Goal: Task Accomplishment & Management: Manage account settings

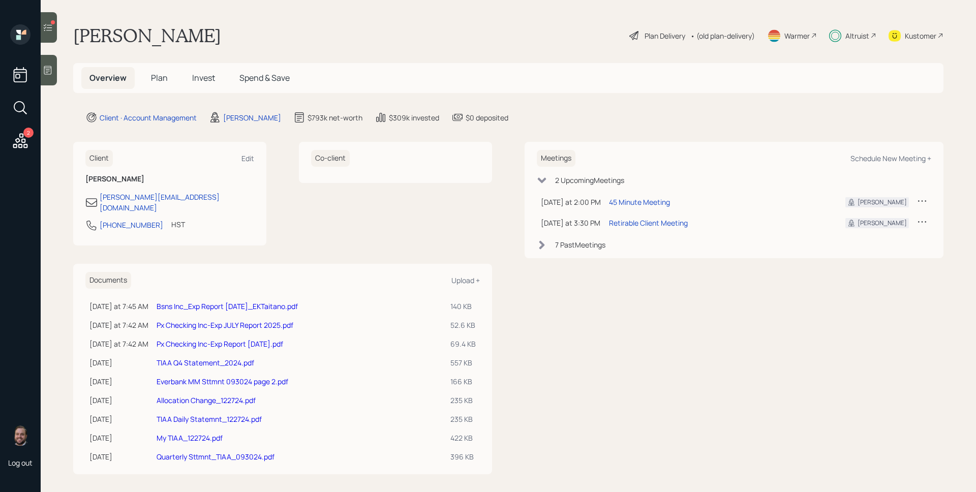
click at [153, 79] on span "Plan" at bounding box center [159, 77] width 17 height 11
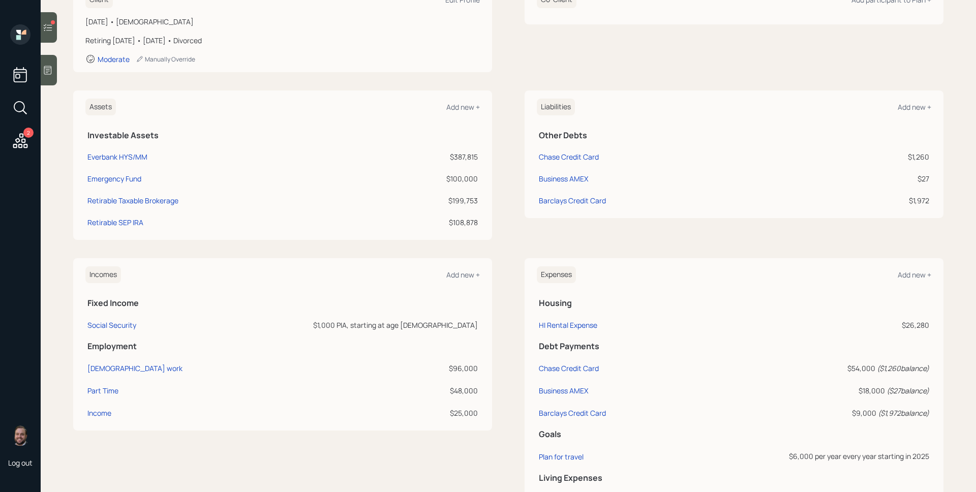
scroll to position [171, 0]
click at [578, 155] on div "Chase Credit Card" at bounding box center [569, 156] width 60 height 11
select select "credit_card"
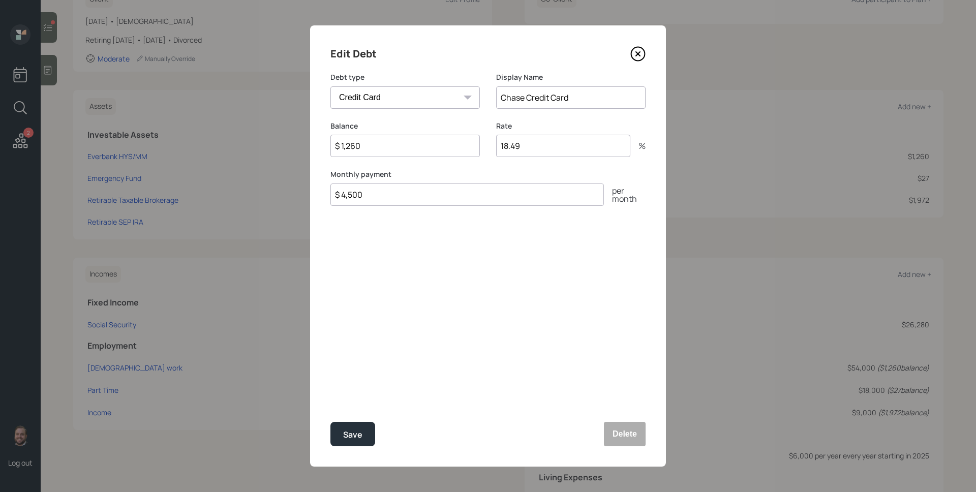
click at [422, 192] on input "$ 4,500" at bounding box center [468, 195] width 274 height 22
click at [421, 197] on input "$ 4,500" at bounding box center [468, 195] width 274 height 22
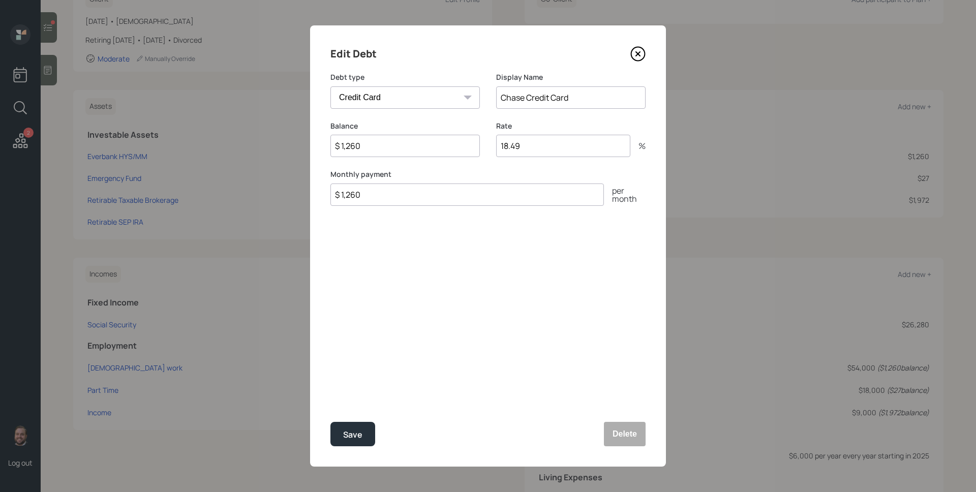
type input "$ 1,260"
click at [331, 422] on button "Save" at bounding box center [353, 434] width 45 height 24
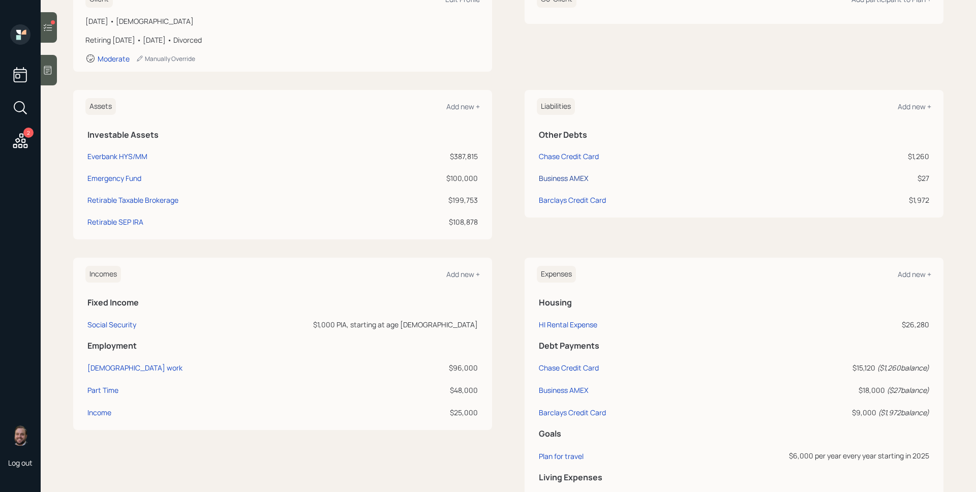
click at [576, 177] on div "Business AMEX" at bounding box center [563, 178] width 49 height 11
select select "credit_card"
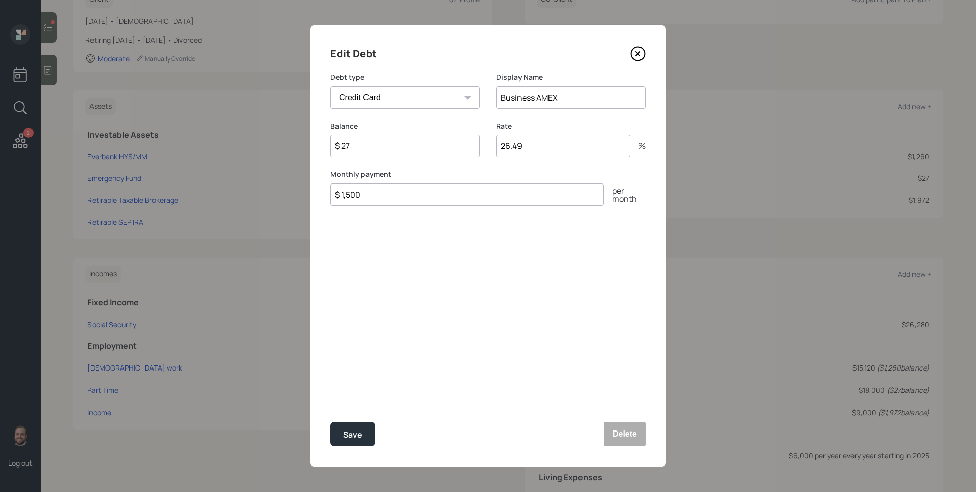
click at [470, 203] on input "$ 1,500" at bounding box center [468, 195] width 274 height 22
type input "$ 26"
click at [331, 422] on button "Save" at bounding box center [353, 434] width 45 height 24
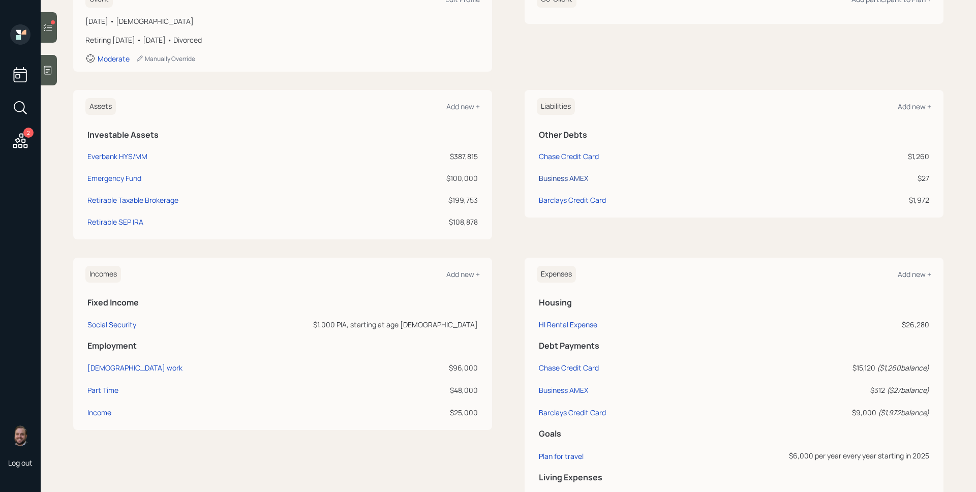
click at [565, 180] on div "Business AMEX" at bounding box center [563, 178] width 49 height 11
select select "credit_card"
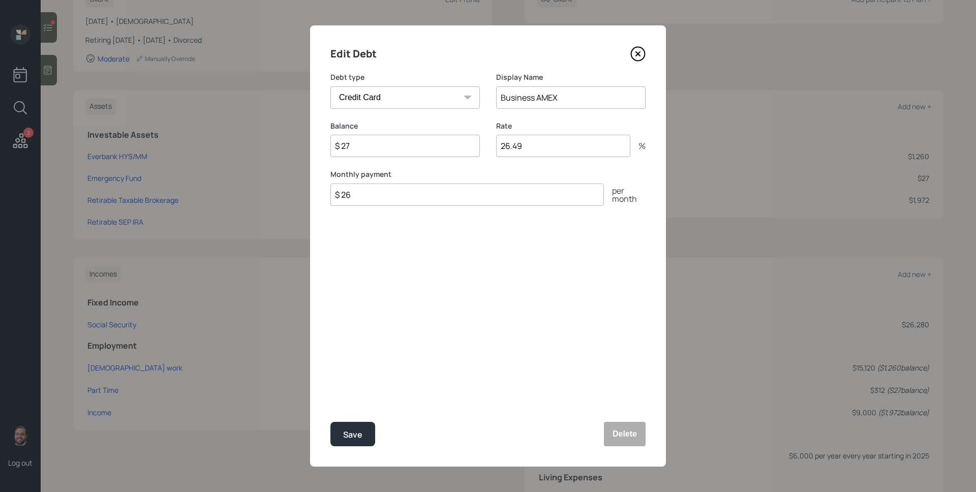
click at [437, 199] on input "$ 26" at bounding box center [468, 195] width 274 height 22
type input "$ 27"
click at [331, 422] on button "Save" at bounding box center [353, 434] width 45 height 24
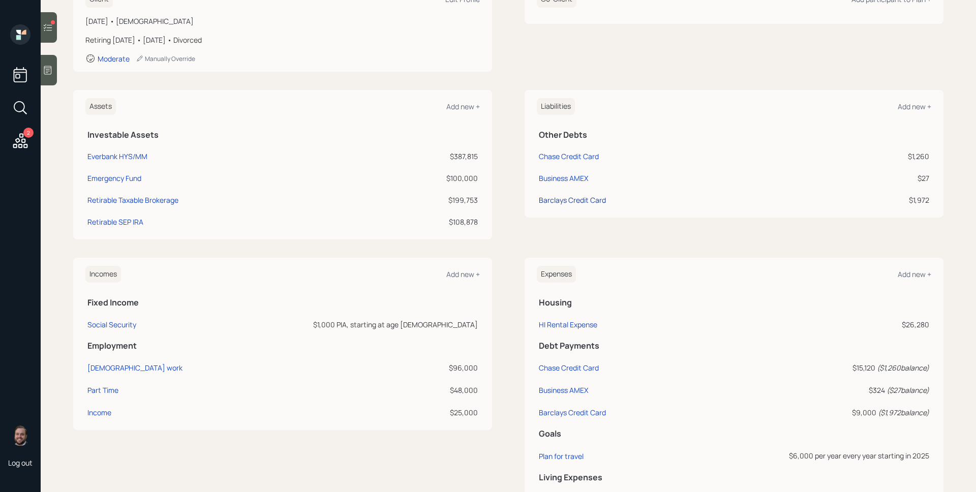
click at [556, 201] on div "Barclays Credit Card" at bounding box center [572, 200] width 67 height 11
select select "credit_card"
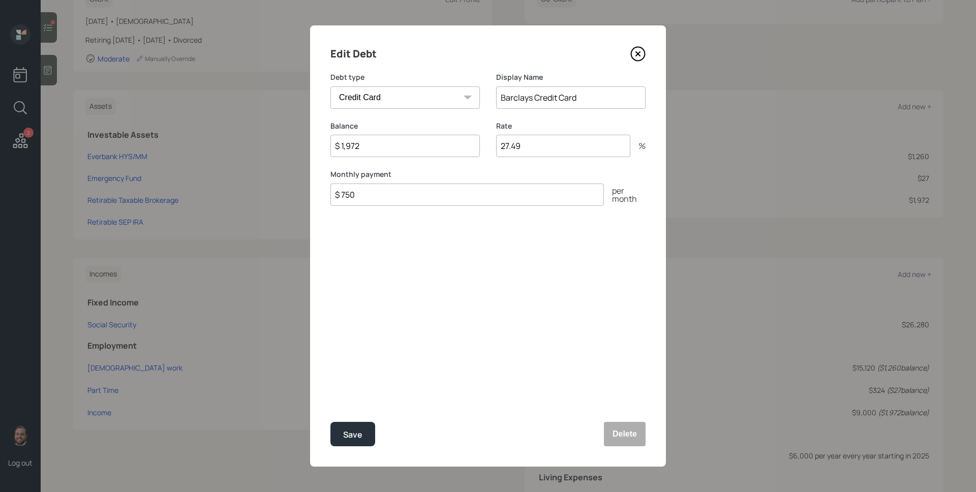
click at [389, 153] on input "$ 1,972" at bounding box center [406, 146] width 150 height 22
click at [390, 153] on input "$ 1,972" at bounding box center [406, 146] width 150 height 22
type input "$ 1,972"
click at [331, 422] on button "Save" at bounding box center [353, 434] width 45 height 24
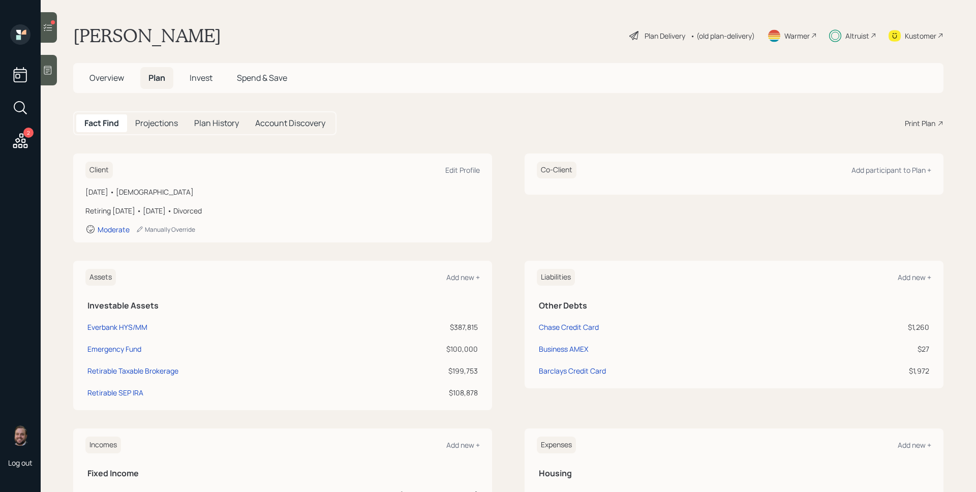
click at [658, 36] on div "Plan Delivery" at bounding box center [665, 36] width 41 height 11
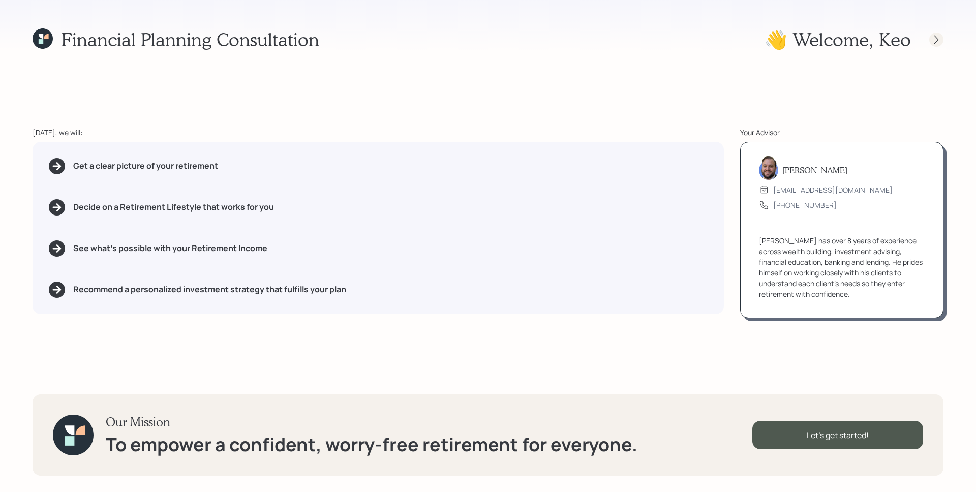
click at [938, 39] on icon at bounding box center [937, 39] width 4 height 9
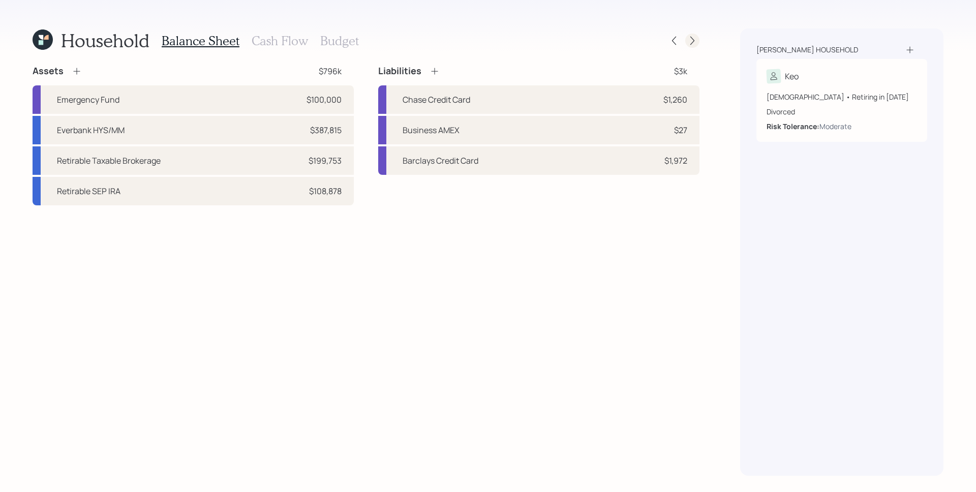
click at [698, 39] on div at bounding box center [693, 41] width 14 height 14
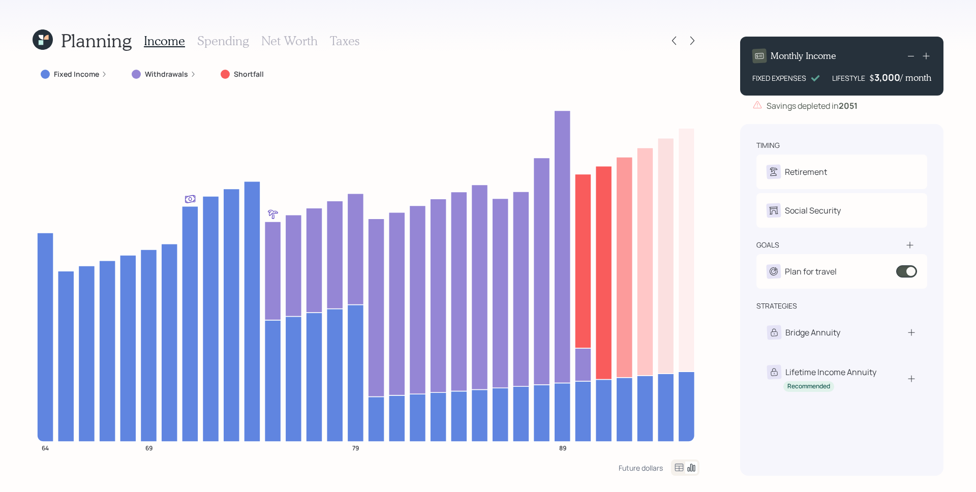
click at [180, 76] on label "Withdrawals" at bounding box center [166, 74] width 43 height 10
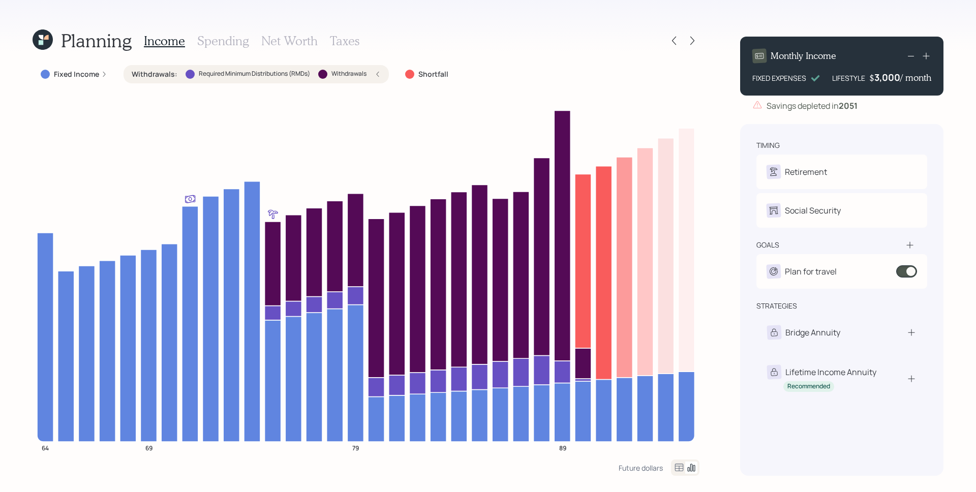
click at [94, 73] on label "Fixed Income" at bounding box center [76, 74] width 45 height 10
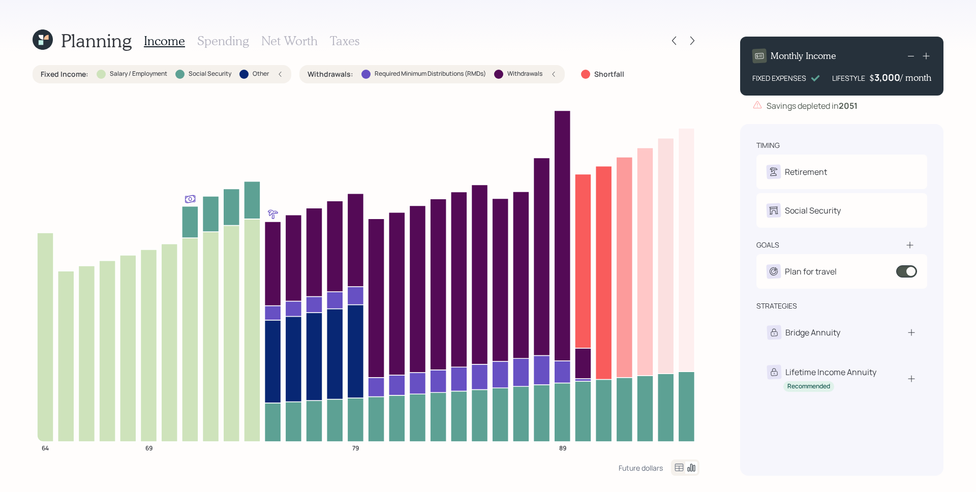
click at [211, 45] on h3 "Spending" at bounding box center [223, 41] width 52 height 15
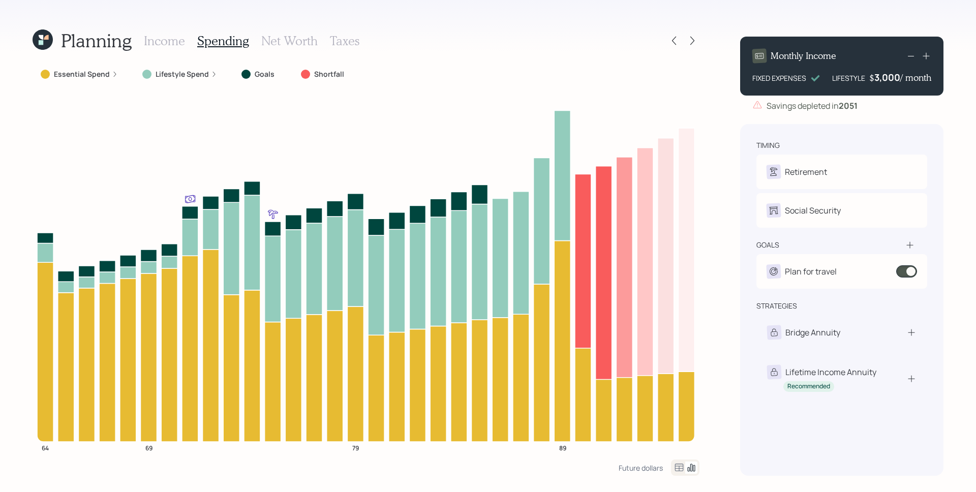
click at [179, 74] on label "Lifestyle Spend" at bounding box center [182, 74] width 53 height 10
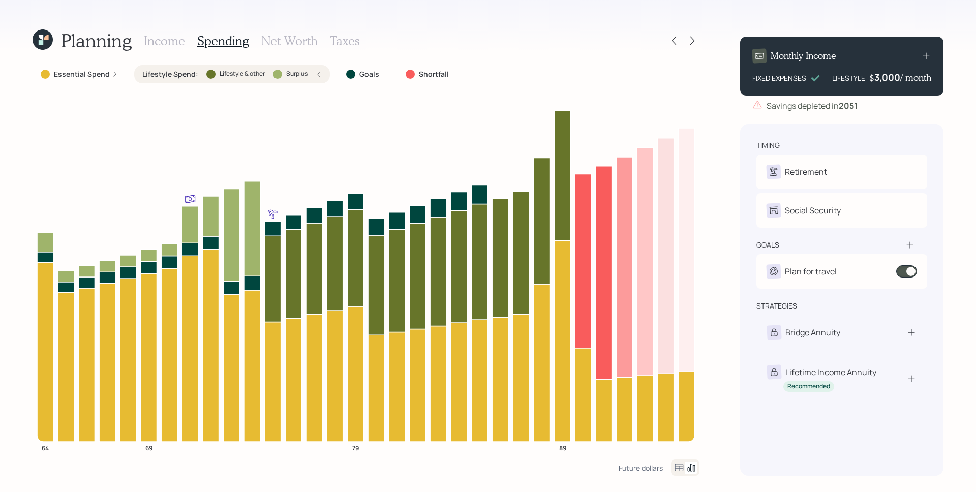
click at [179, 74] on label "Lifestyle Spend :" at bounding box center [170, 74] width 56 height 10
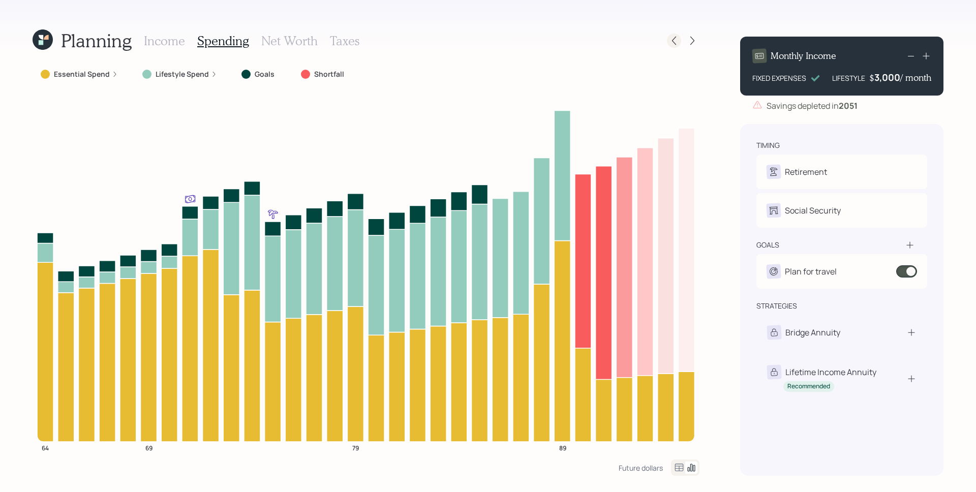
click at [676, 37] on icon at bounding box center [674, 41] width 10 height 10
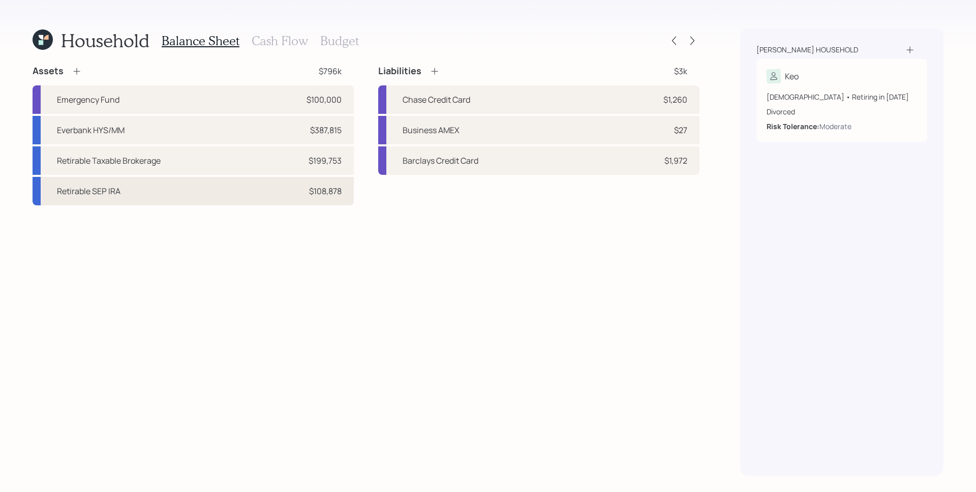
click at [234, 183] on div "Retirable SEP IRA $108,878" at bounding box center [193, 191] width 321 height 28
select select "balanced"
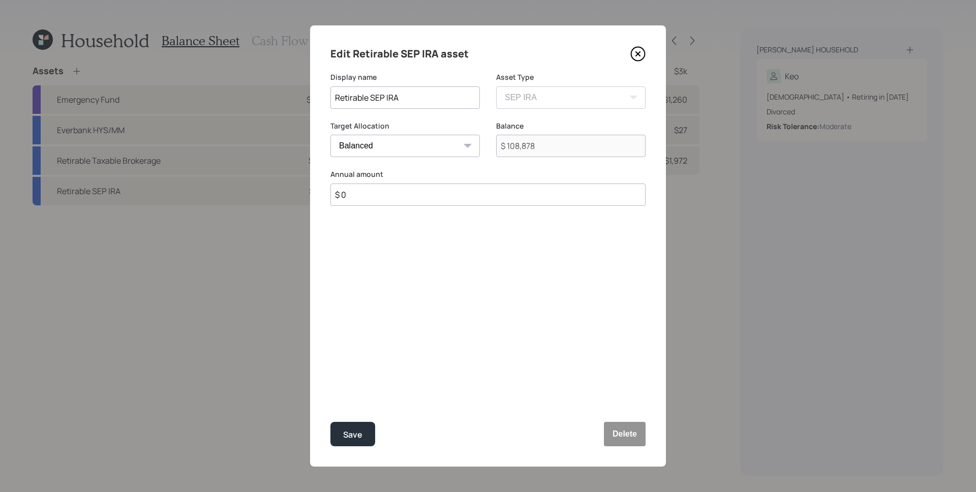
click at [379, 192] on input "$ 0" at bounding box center [488, 195] width 315 height 22
type input "$ 1,100"
click at [407, 238] on div "Select..." at bounding box center [396, 244] width 130 height 17
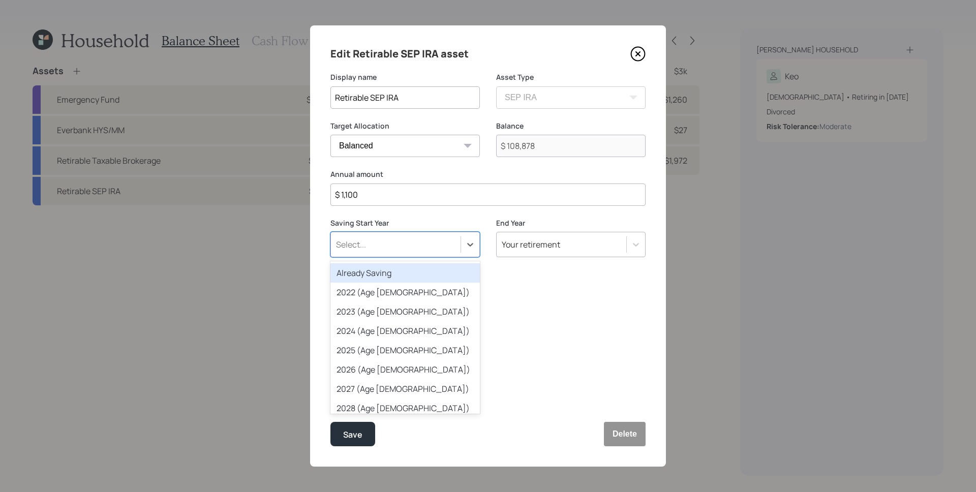
click at [401, 273] on div "Already Saving" at bounding box center [406, 272] width 150 height 19
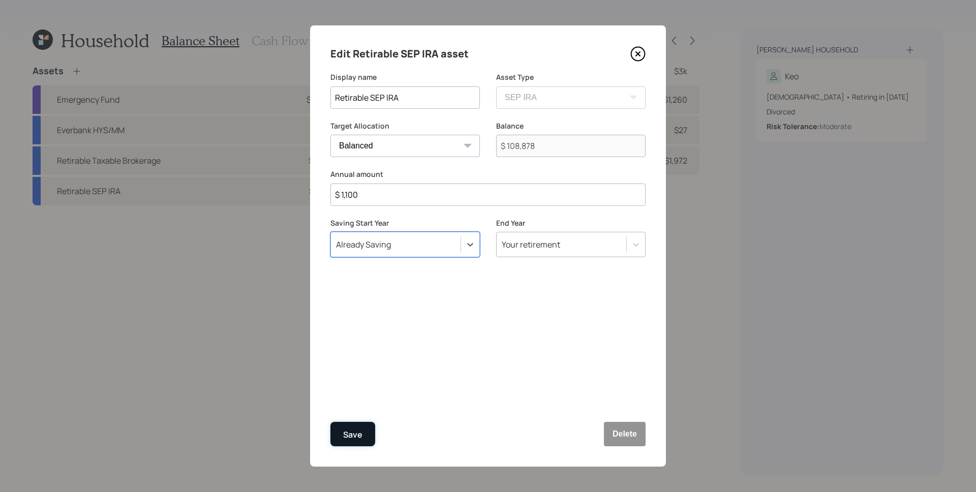
click at [358, 432] on div "Save" at bounding box center [352, 435] width 19 height 14
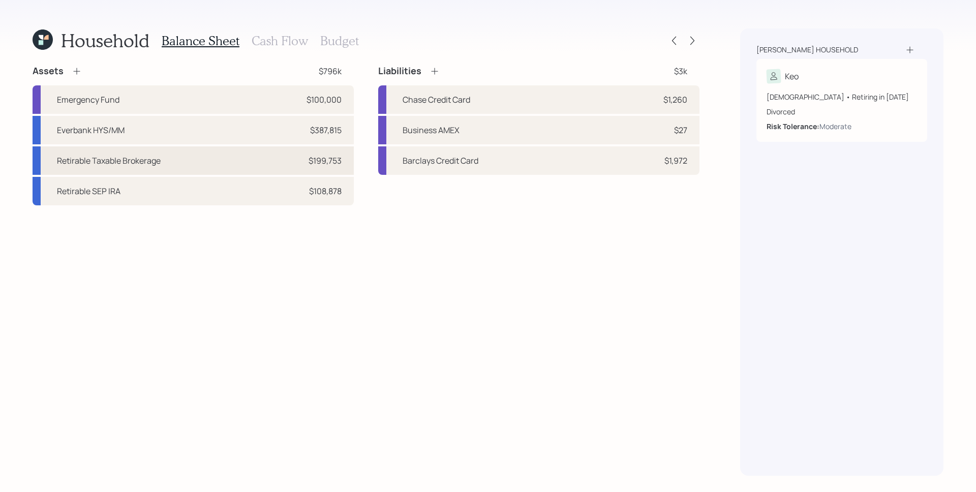
click at [295, 161] on div "Retirable Taxable Brokerage $199,753" at bounding box center [193, 160] width 321 height 28
select select "taxable"
select select "balanced"
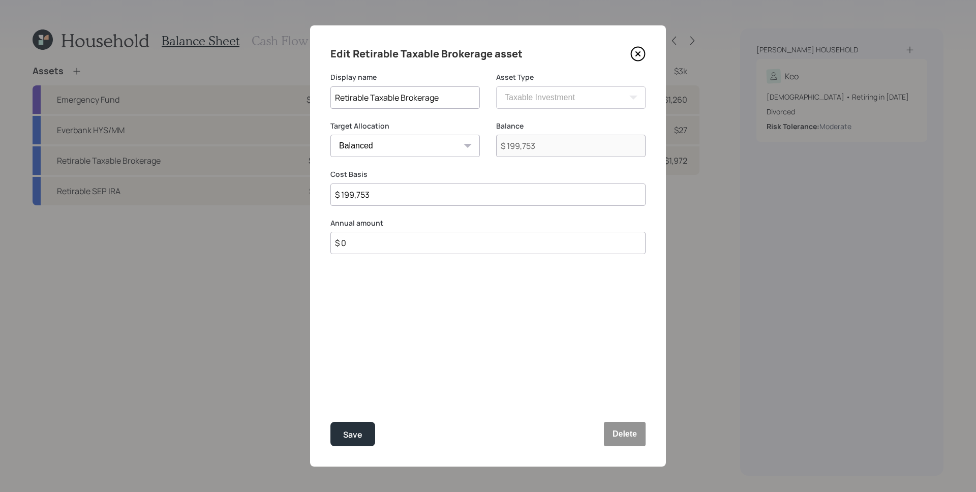
click at [381, 247] on input "$ 0" at bounding box center [488, 243] width 315 height 22
click at [640, 50] on icon at bounding box center [638, 53] width 15 height 15
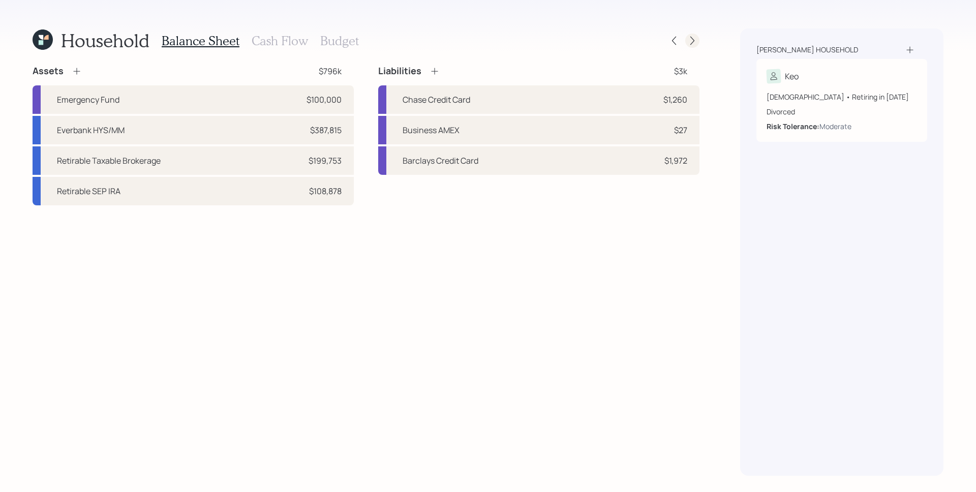
click at [692, 40] on icon at bounding box center [693, 41] width 10 height 10
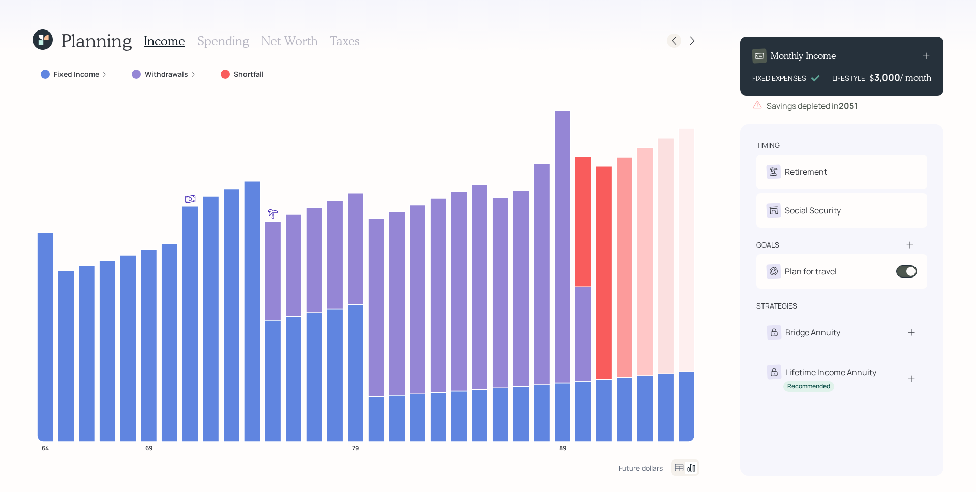
click at [670, 43] on icon at bounding box center [674, 41] width 10 height 10
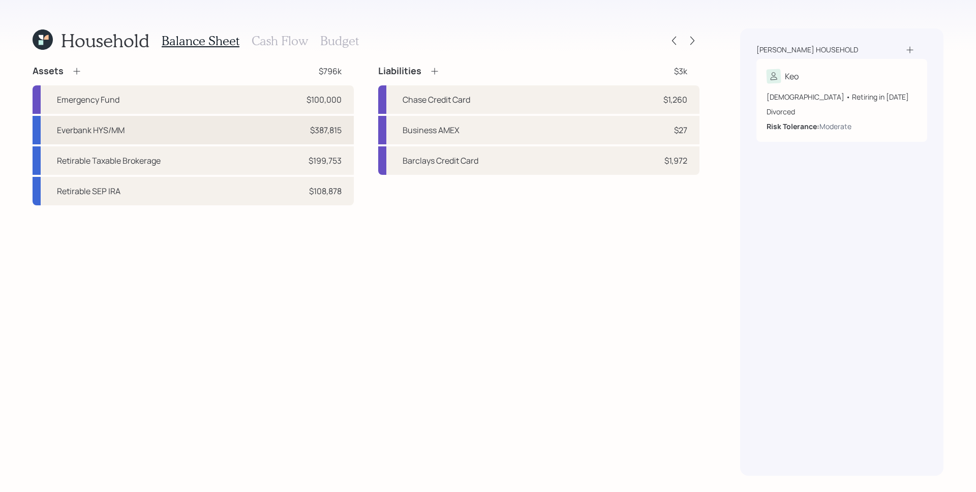
click at [273, 133] on div "Everbank HYS/MM $387,815" at bounding box center [193, 130] width 321 height 28
select select "taxable"
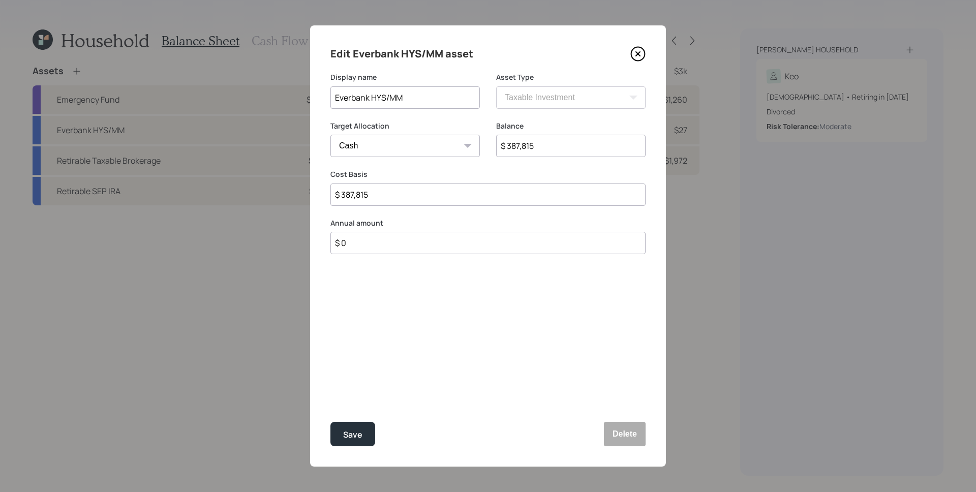
click at [412, 152] on select "Cash Conservative Balanced Aggressive" at bounding box center [406, 146] width 150 height 22
select select "conservative"
click at [363, 426] on button "Save" at bounding box center [353, 434] width 45 height 24
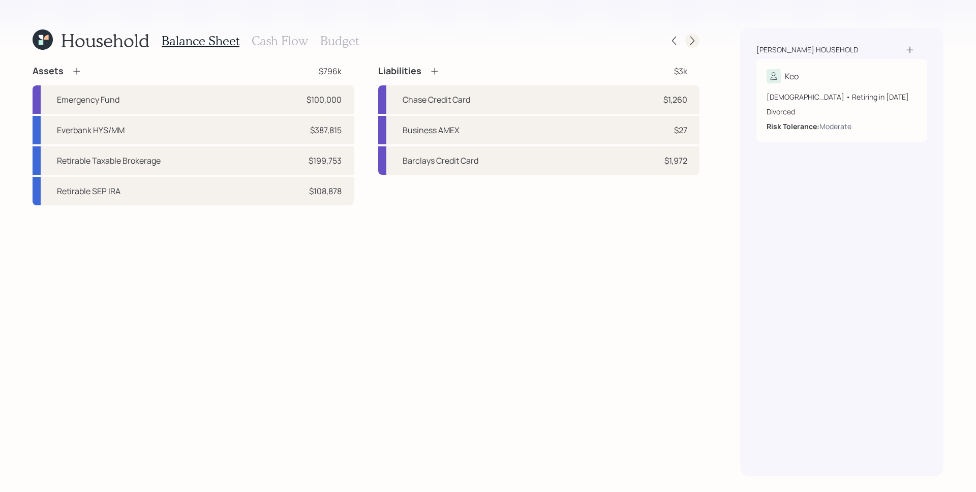
click at [691, 41] on icon at bounding box center [693, 41] width 10 height 10
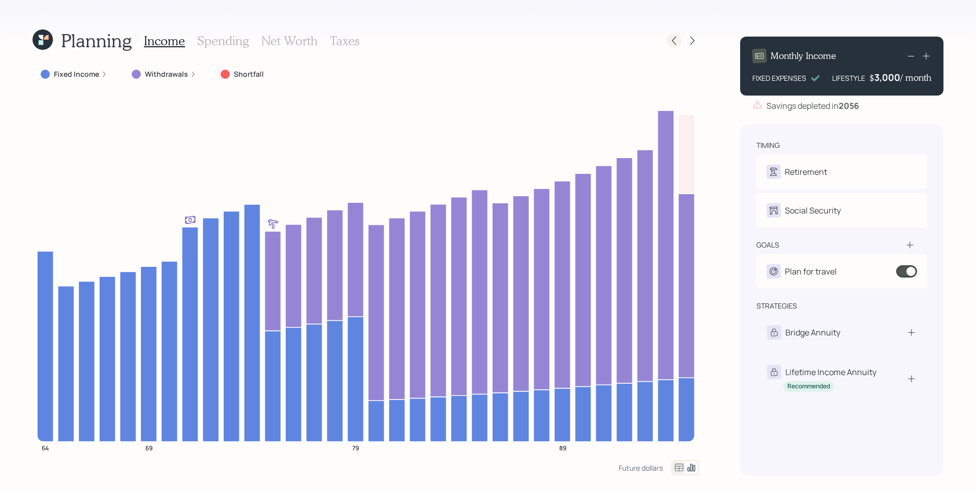
click at [680, 37] on div at bounding box center [683, 41] width 33 height 14
click at [670, 36] on icon at bounding box center [674, 41] width 10 height 10
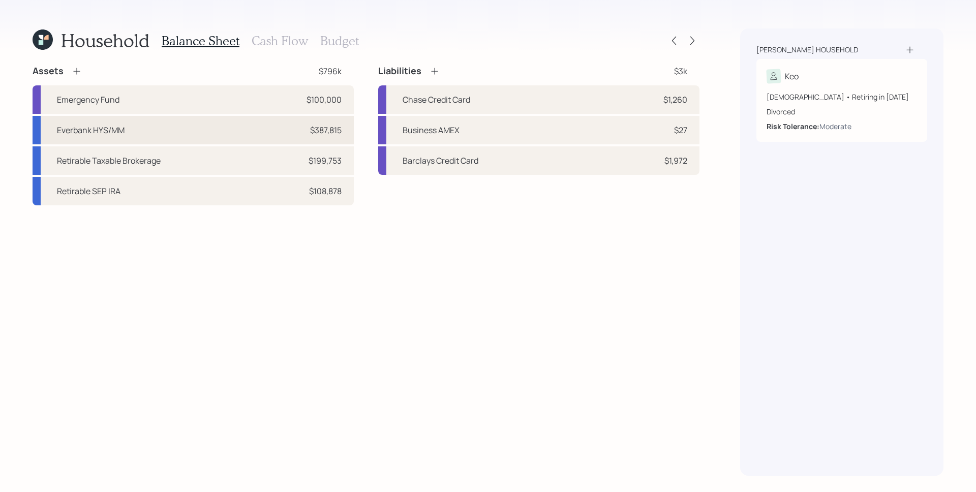
click at [239, 136] on div "Everbank HYS/MM $387,815" at bounding box center [193, 130] width 321 height 28
select select "taxable"
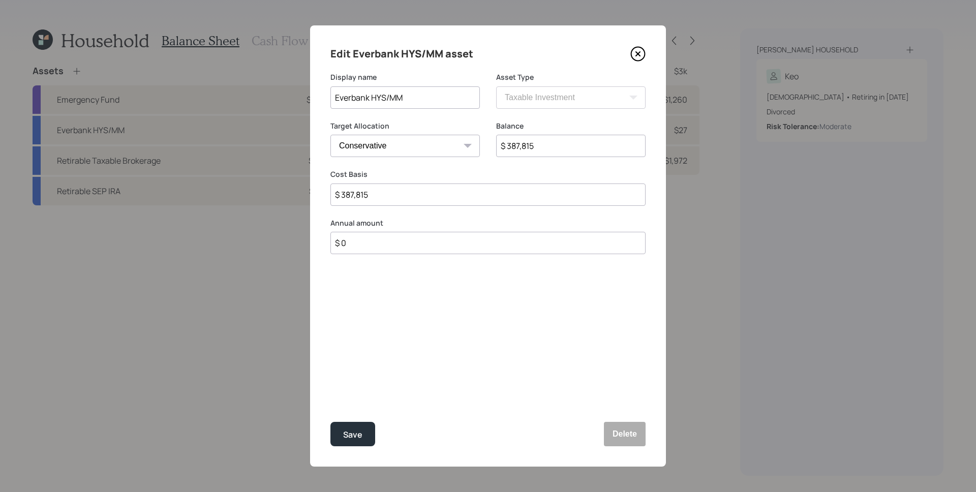
click at [371, 157] on select "Cash Conservative Balanced Aggressive" at bounding box center [406, 146] width 150 height 22
select select "balanced"
click at [356, 436] on div "Save" at bounding box center [352, 435] width 19 height 14
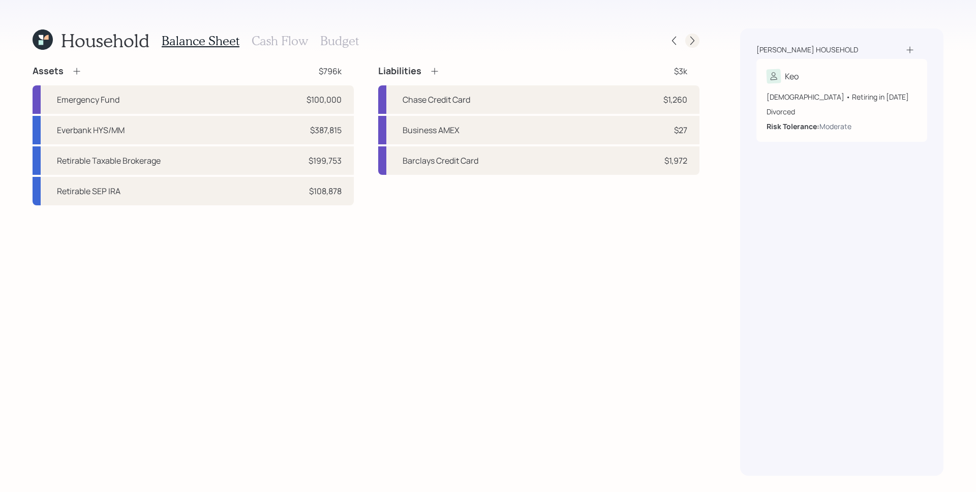
click at [690, 40] on icon at bounding box center [693, 41] width 10 height 10
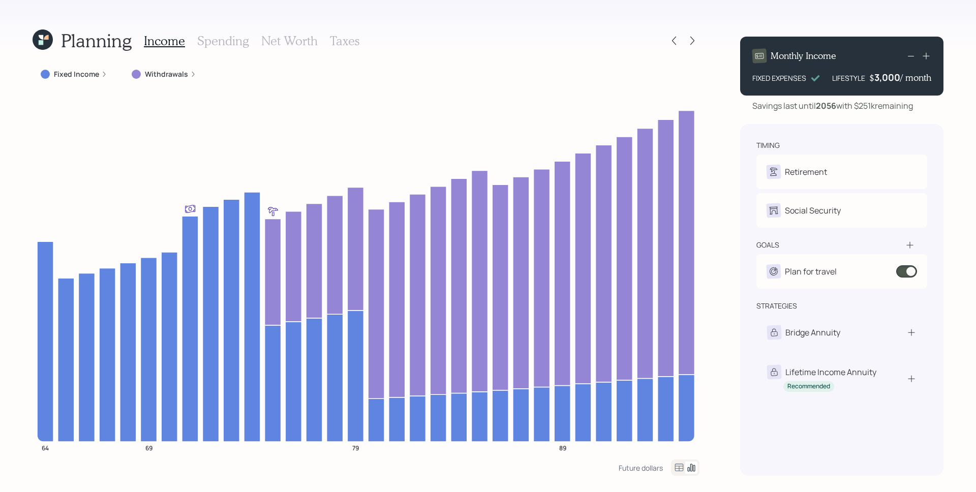
drag, startPoint x: 53, startPoint y: 37, endPoint x: 46, endPoint y: 38, distance: 6.8
click at [52, 37] on div "Planning" at bounding box center [82, 40] width 99 height 22
click at [46, 39] on icon at bounding box center [46, 37] width 5 height 5
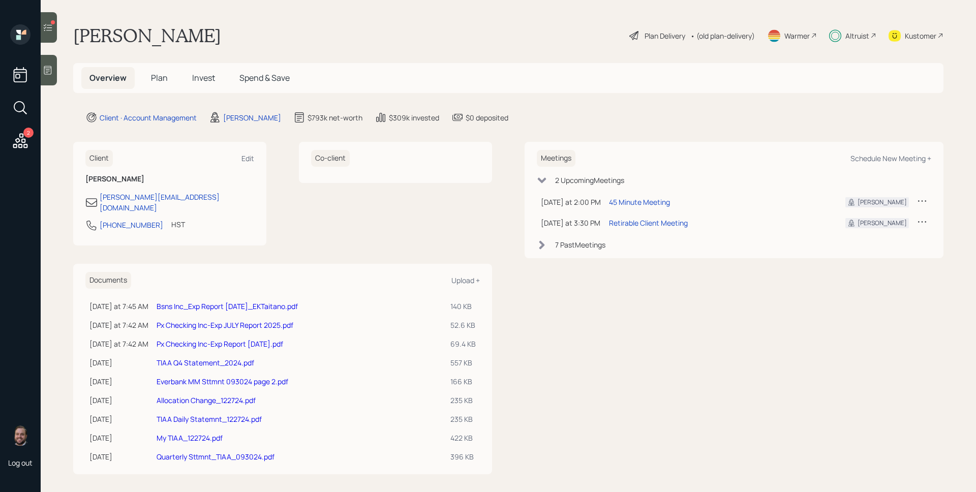
click at [43, 23] on icon at bounding box center [48, 27] width 10 height 10
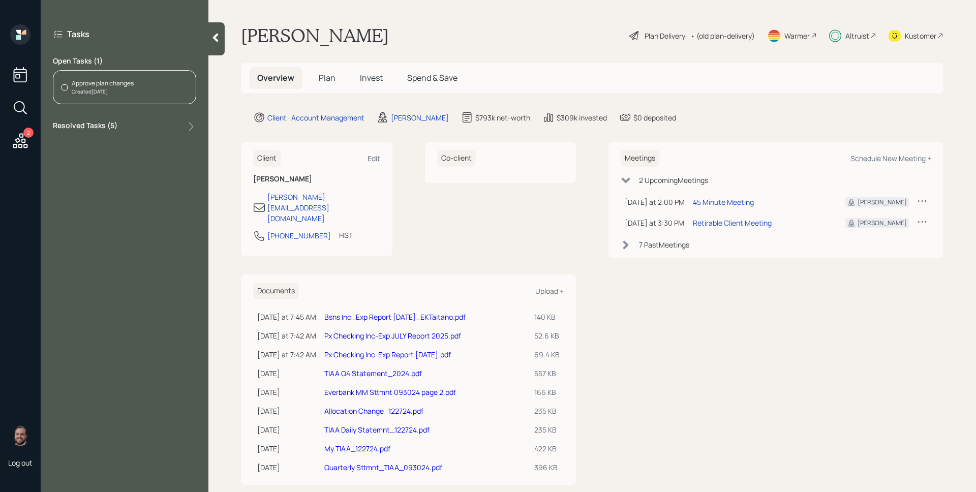
click at [143, 85] on div "Approve plan changes Created [DATE]" at bounding box center [124, 87] width 143 height 34
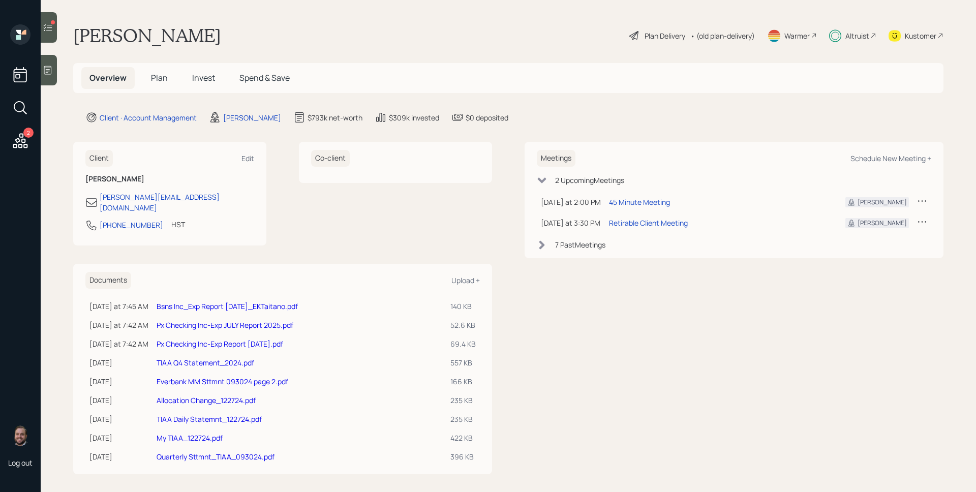
click at [49, 27] on icon at bounding box center [48, 27] width 10 height 10
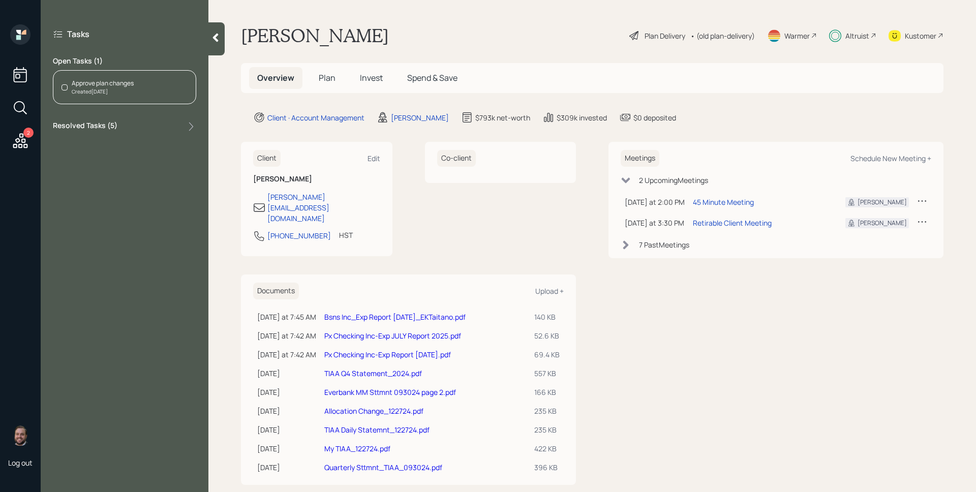
click at [121, 87] on div "Approve plan changes" at bounding box center [103, 83] width 62 height 9
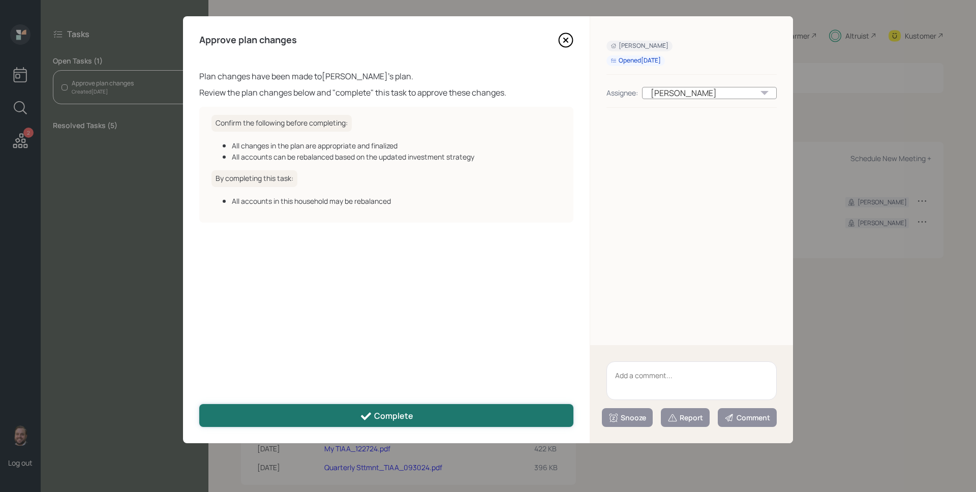
click at [410, 411] on div "Complete" at bounding box center [386, 416] width 53 height 12
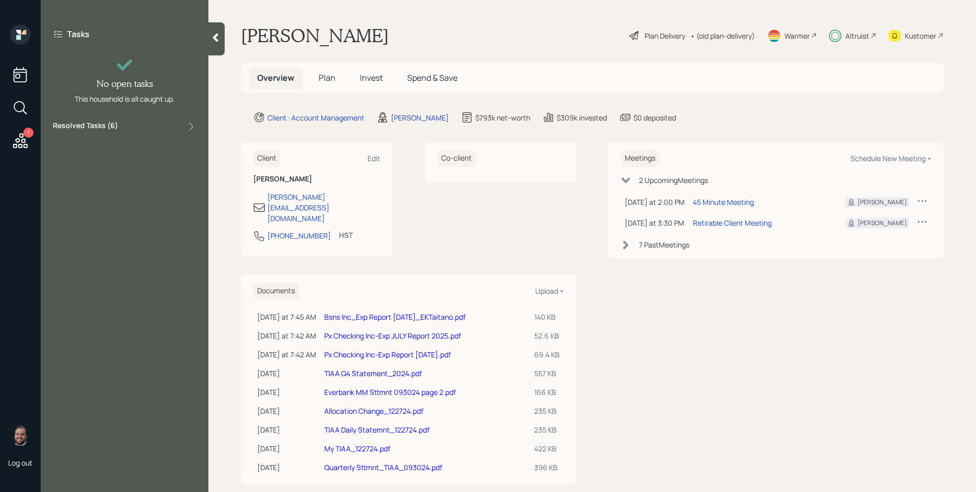
click at [23, 37] on icon at bounding box center [20, 34] width 20 height 20
